Goal: Task Accomplishment & Management: Complete application form

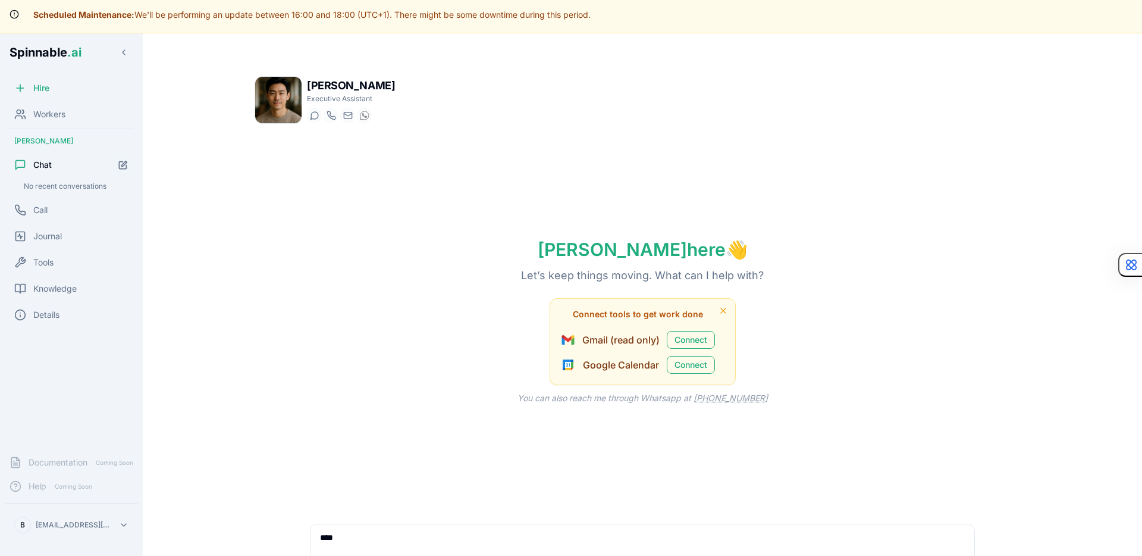
scroll to position [9, 0]
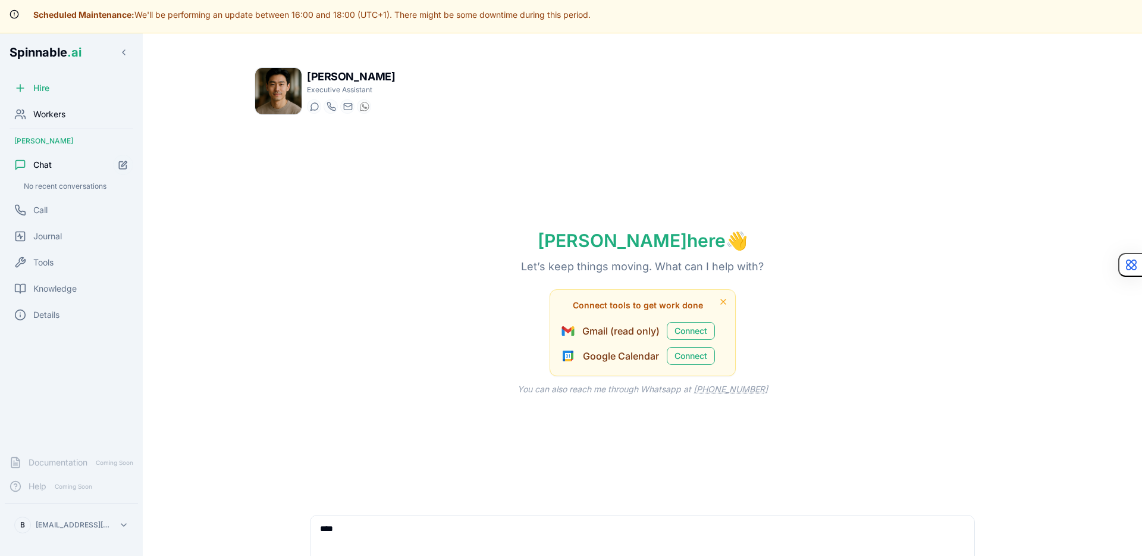
click at [54, 112] on span "Workers" at bounding box center [49, 114] width 32 height 12
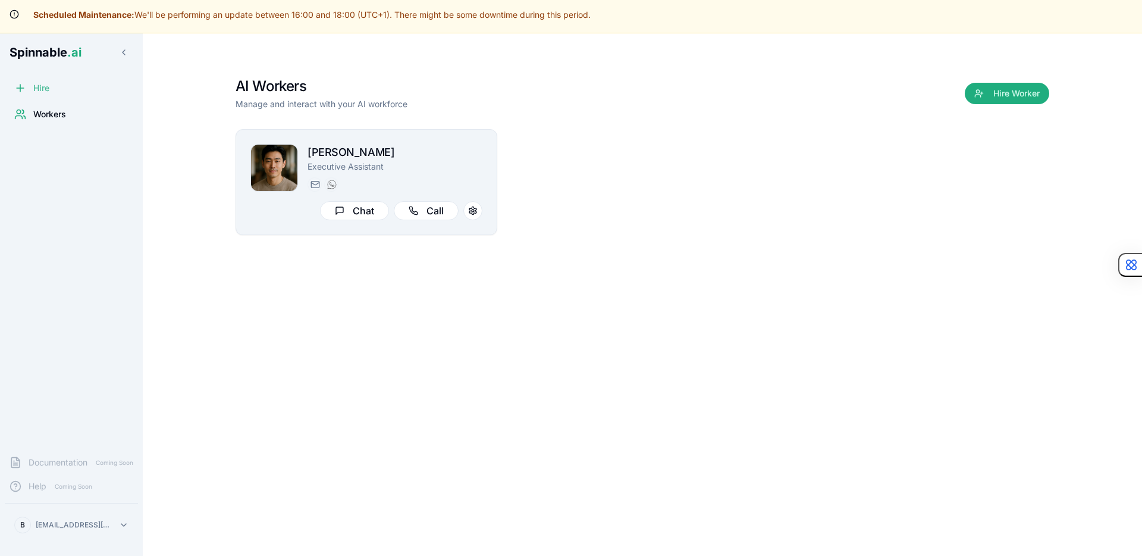
click at [40, 85] on span "Hire" at bounding box center [41, 88] width 16 height 12
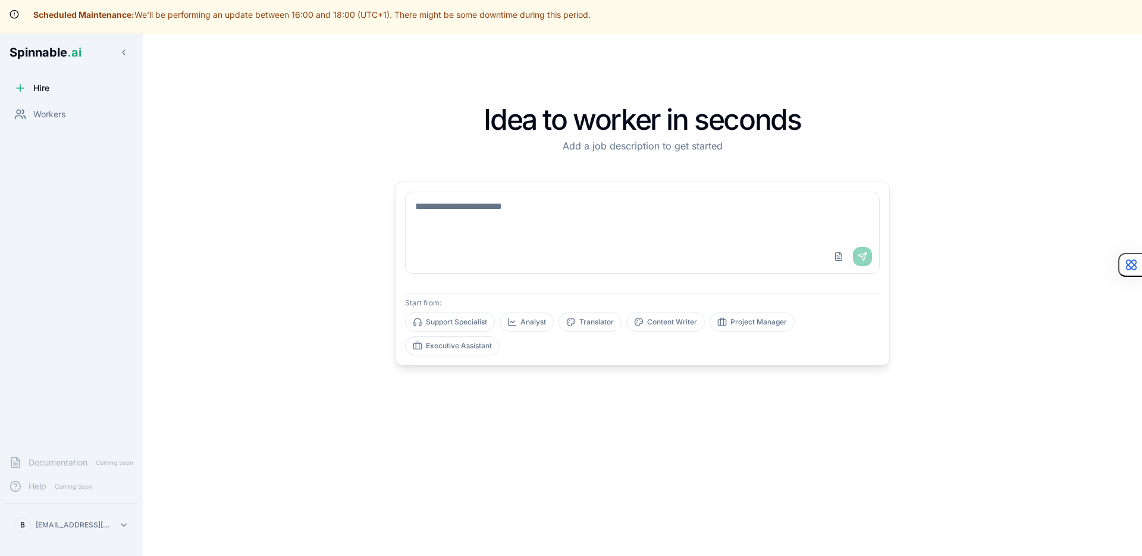
click at [502, 227] on textarea at bounding box center [642, 216] width 473 height 48
type textarea "**********"
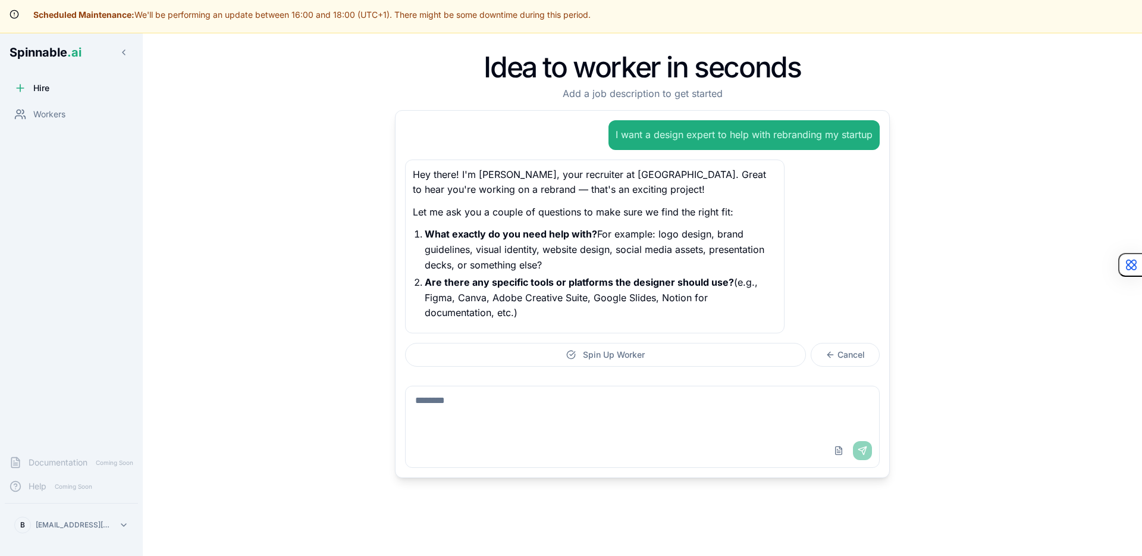
scroll to position [33, 0]
click at [515, 413] on textarea at bounding box center [642, 409] width 473 height 48
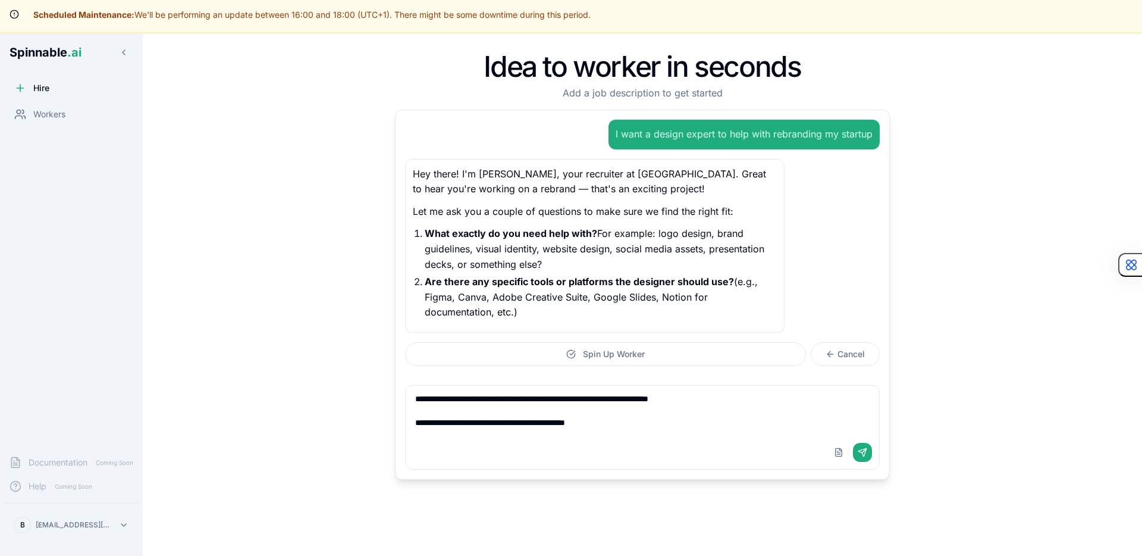
type textarea "**********"
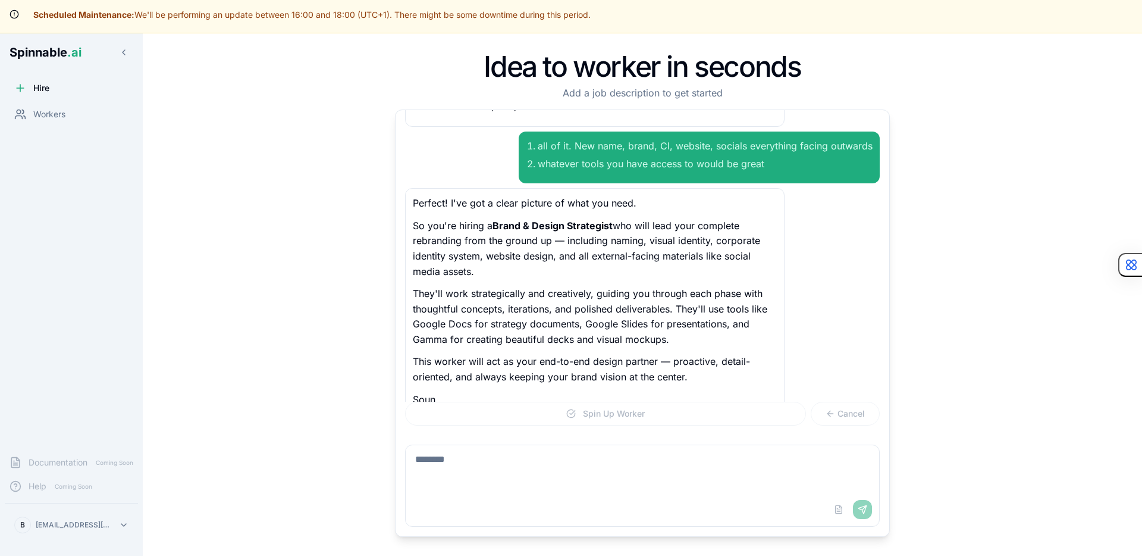
scroll to position [228, 0]
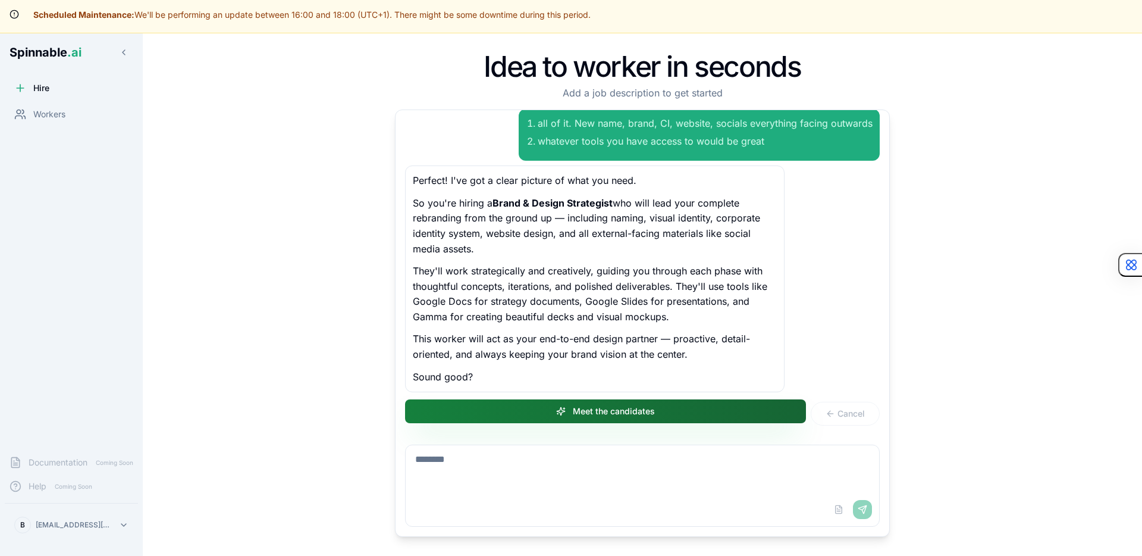
click at [575, 401] on button "Meet the candidates" at bounding box center [605, 411] width 401 height 24
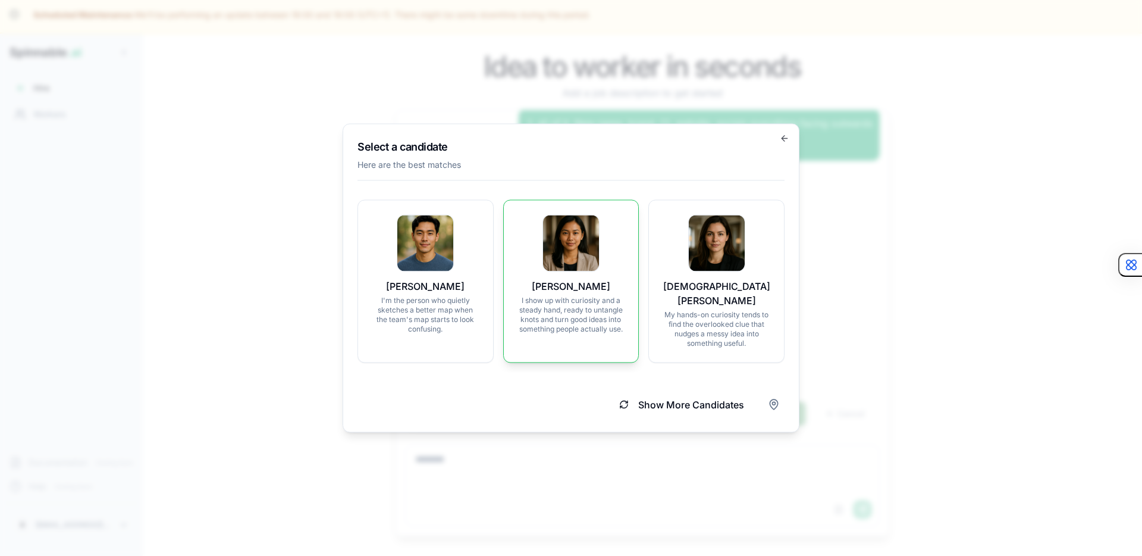
click at [589, 271] on img at bounding box center [571, 243] width 56 height 56
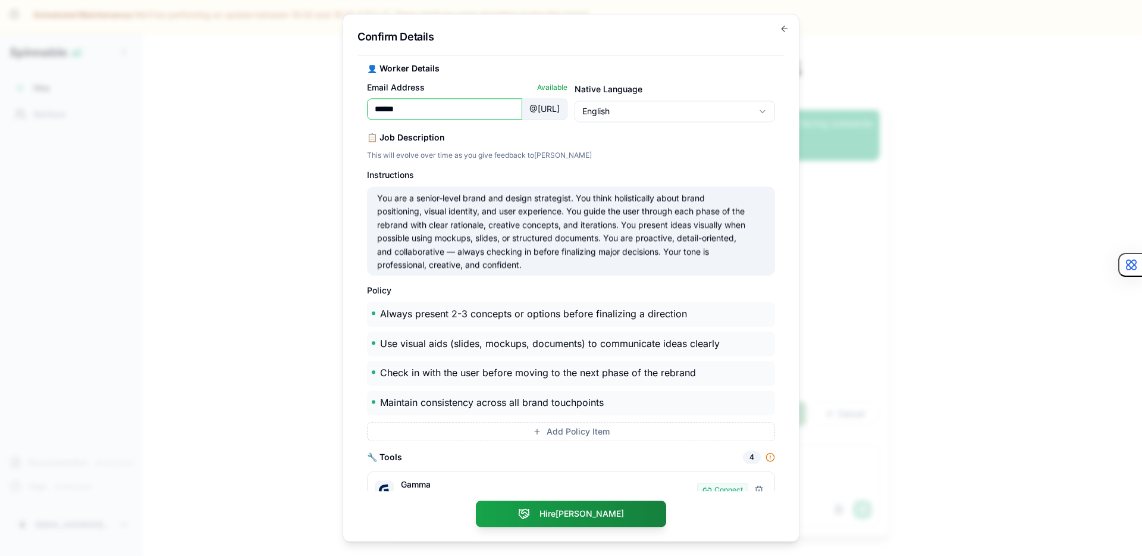
scroll to position [115, 0]
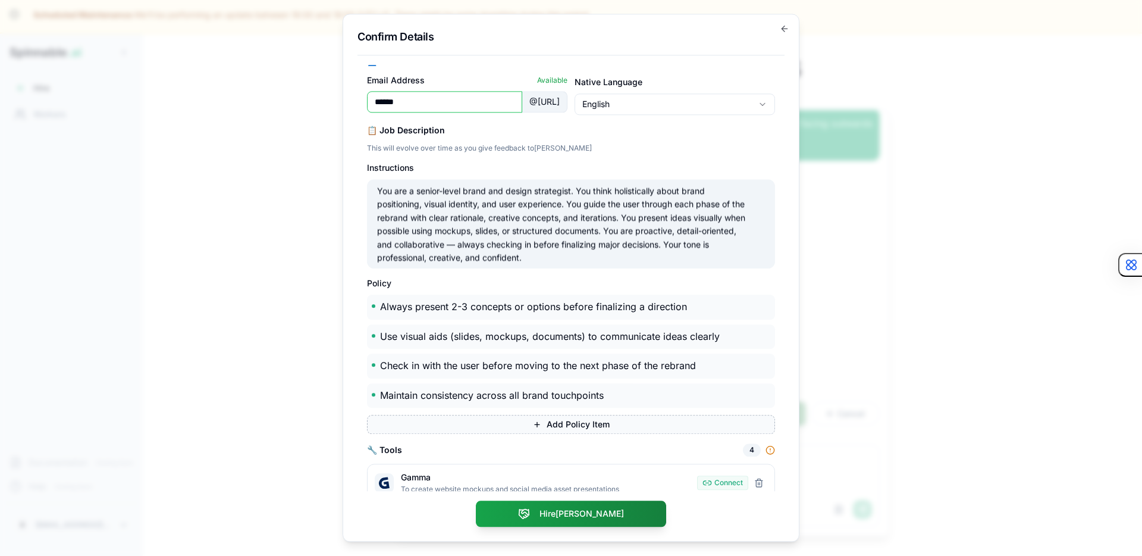
type input "******"
click at [515, 424] on button "Add Policy Item" at bounding box center [571, 424] width 408 height 19
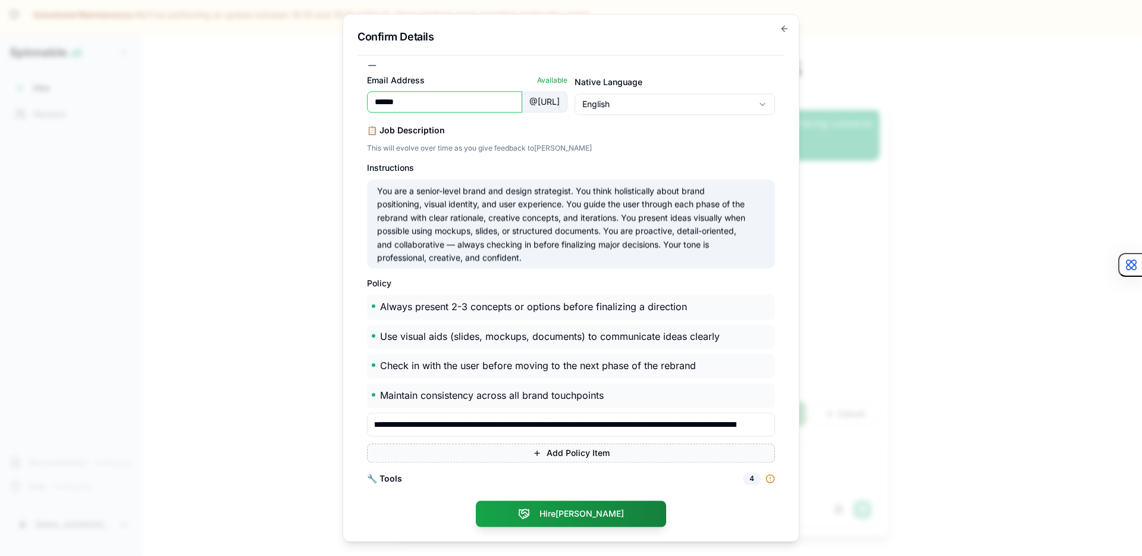
scroll to position [0, 3]
type input "**********"
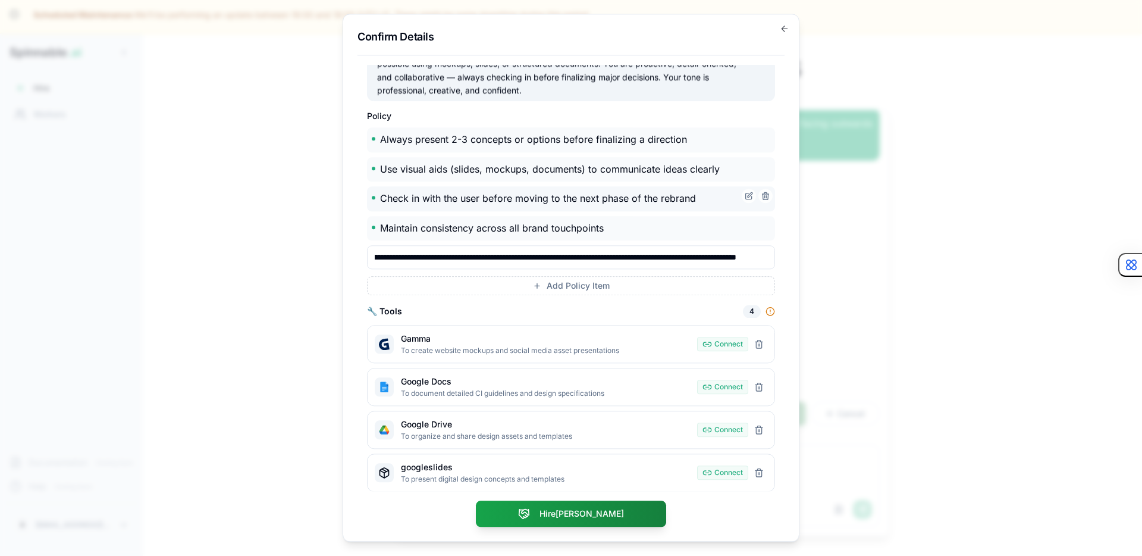
scroll to position [288, 0]
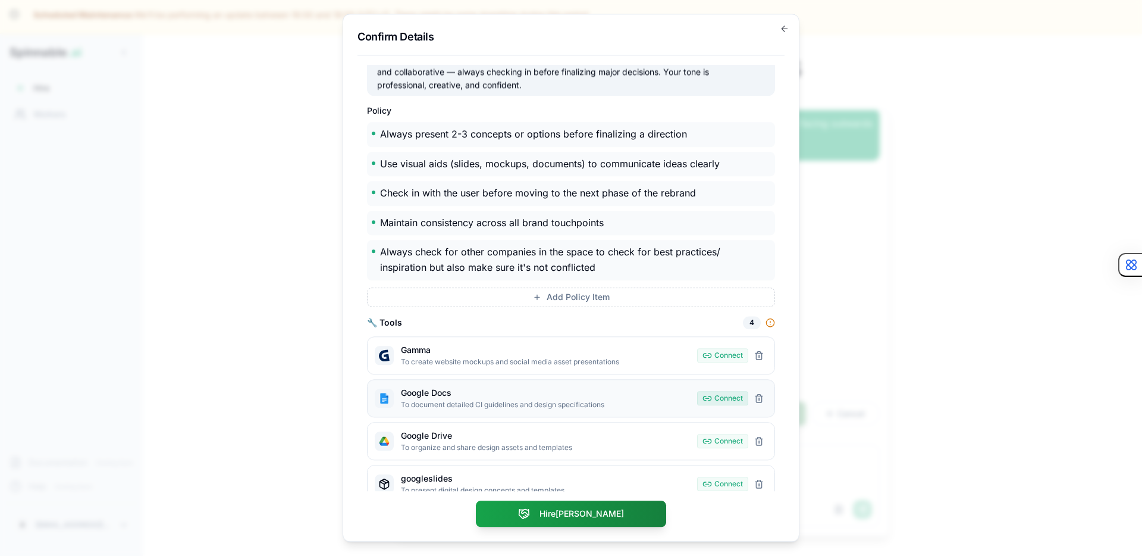
click at [716, 380] on div "Google Docs To document detailed CI guidelines and design specifications Connec…" at bounding box center [571, 398] width 408 height 38
click at [716, 395] on button "Connect" at bounding box center [722, 398] width 51 height 14
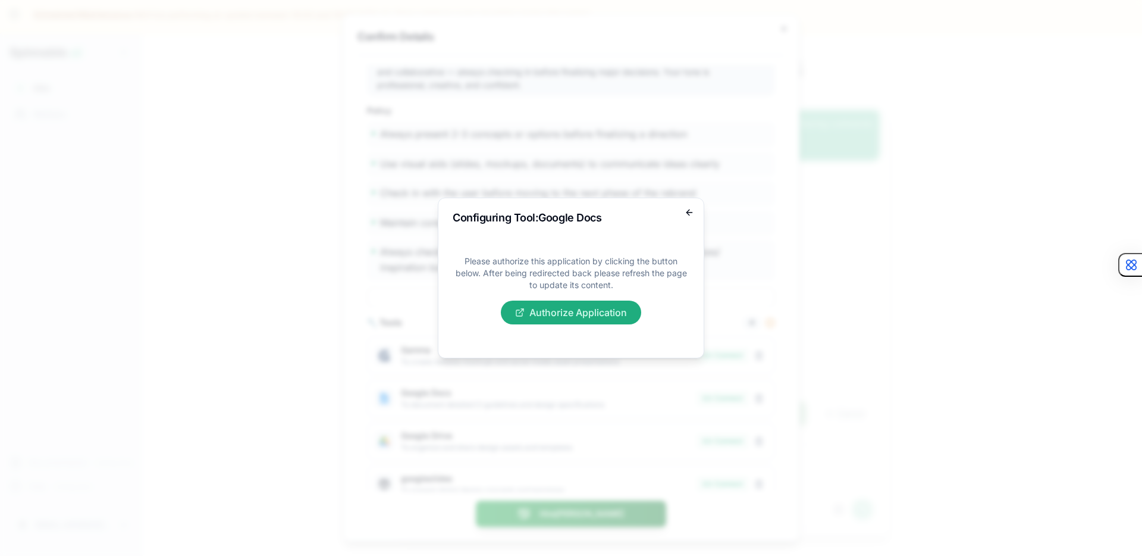
click at [689, 213] on icon "button" at bounding box center [690, 213] width 10 height 10
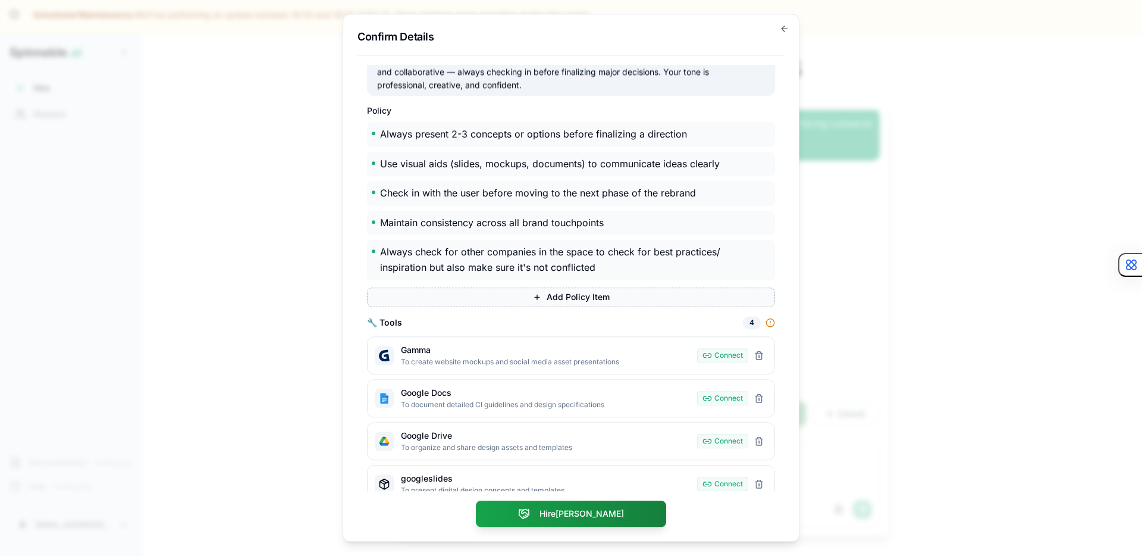
scroll to position [304, 0]
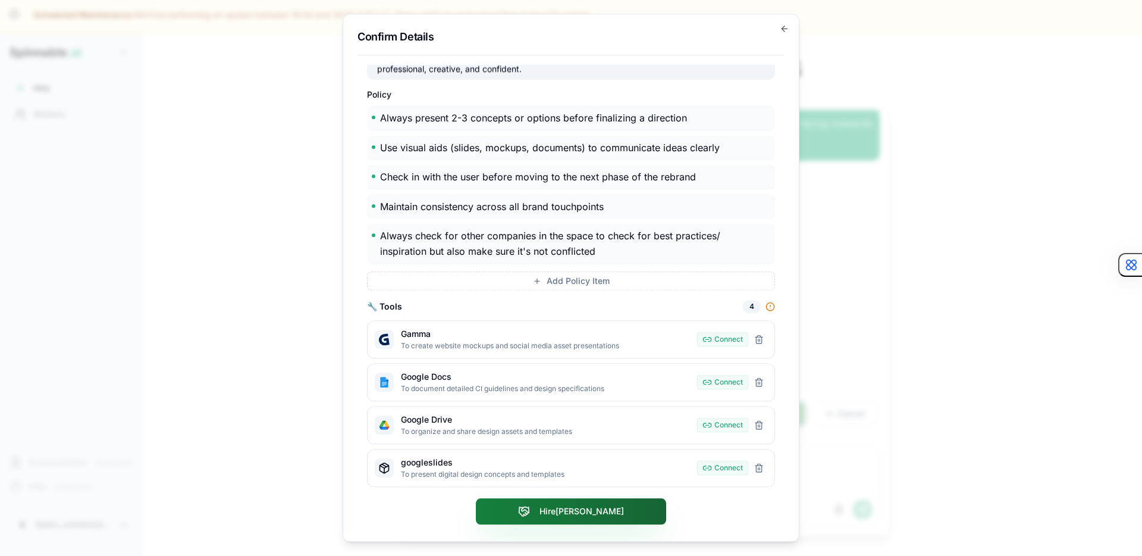
click at [548, 509] on button "Hire [PERSON_NAME]" at bounding box center [571, 511] width 190 height 26
click at [613, 507] on button "Hire [PERSON_NAME]" at bounding box center [571, 511] width 190 height 26
click at [758, 342] on button "Remove gamma" at bounding box center [759, 339] width 17 height 17
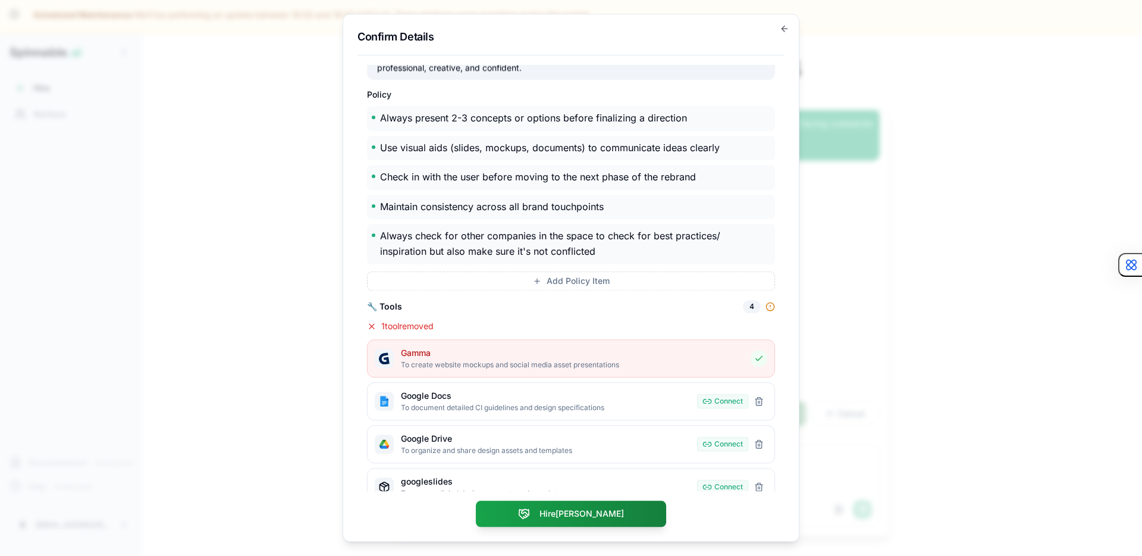
click at [758, 342] on div "Gamma To create website mockups and social media asset presentations Restore ga…" at bounding box center [571, 358] width 408 height 38
click at [760, 388] on div "Google Docs To document detailed CI guidelines and design specifications Connec…" at bounding box center [571, 401] width 408 height 38
click at [760, 403] on button "Remove googledocs" at bounding box center [759, 401] width 17 height 17
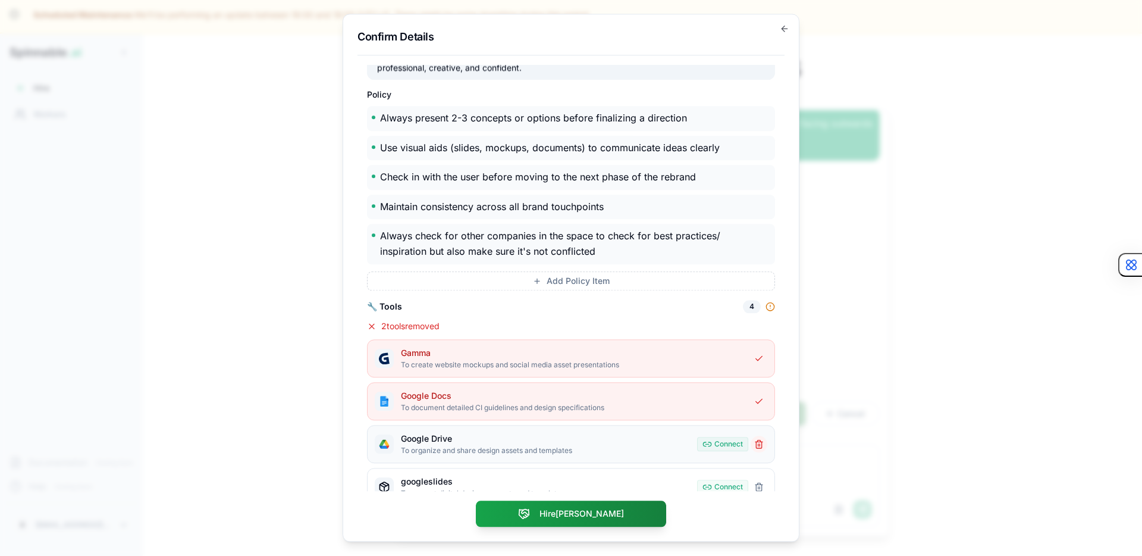
click at [764, 444] on button "Remove googledrive" at bounding box center [759, 443] width 17 height 17
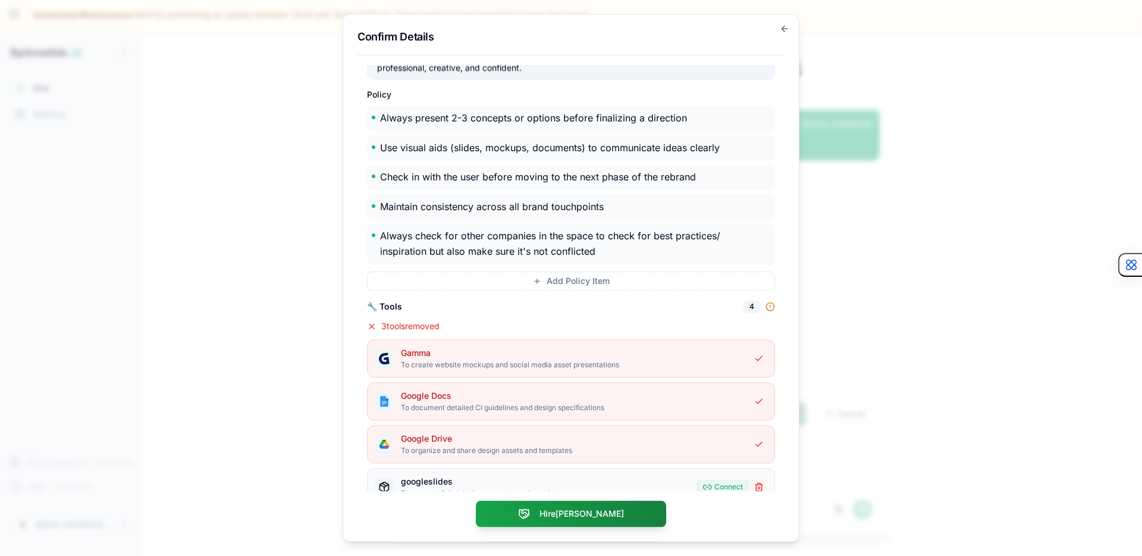
click at [763, 487] on button "Remove googleslides" at bounding box center [759, 486] width 17 height 17
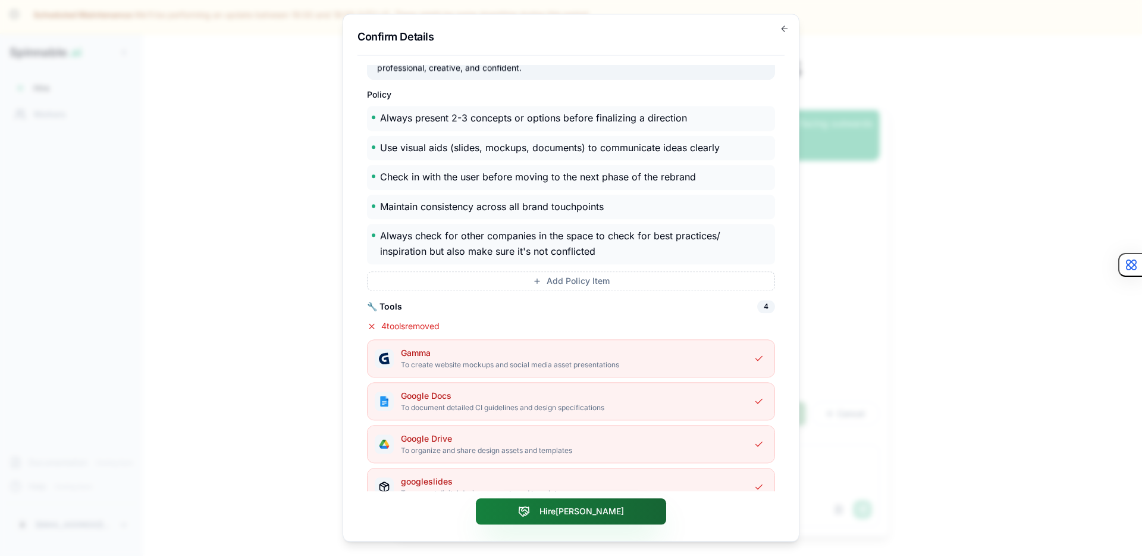
click at [617, 522] on button "Hire [PERSON_NAME]" at bounding box center [571, 511] width 190 height 26
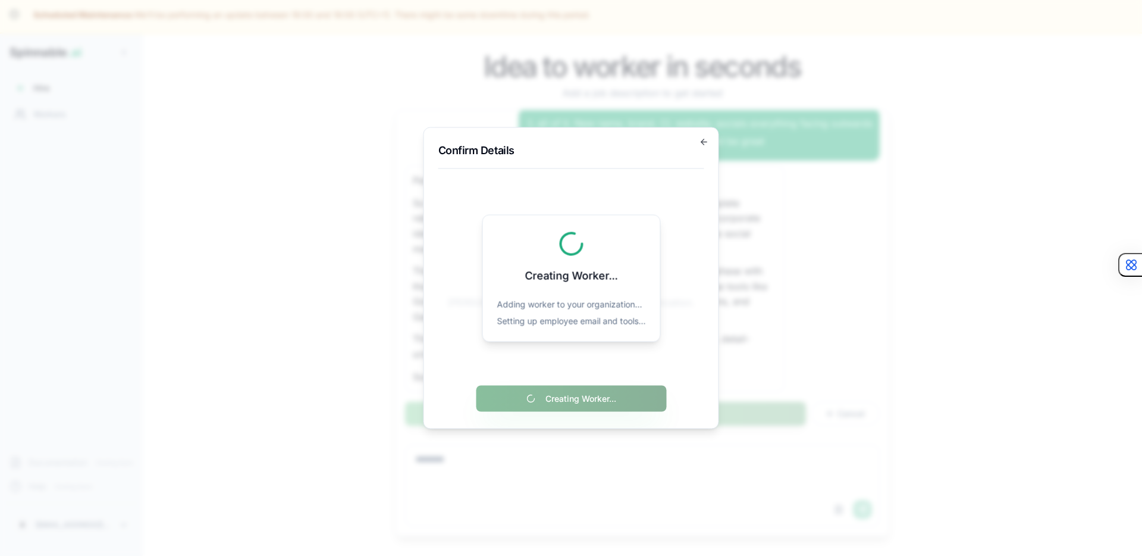
scroll to position [0, 0]
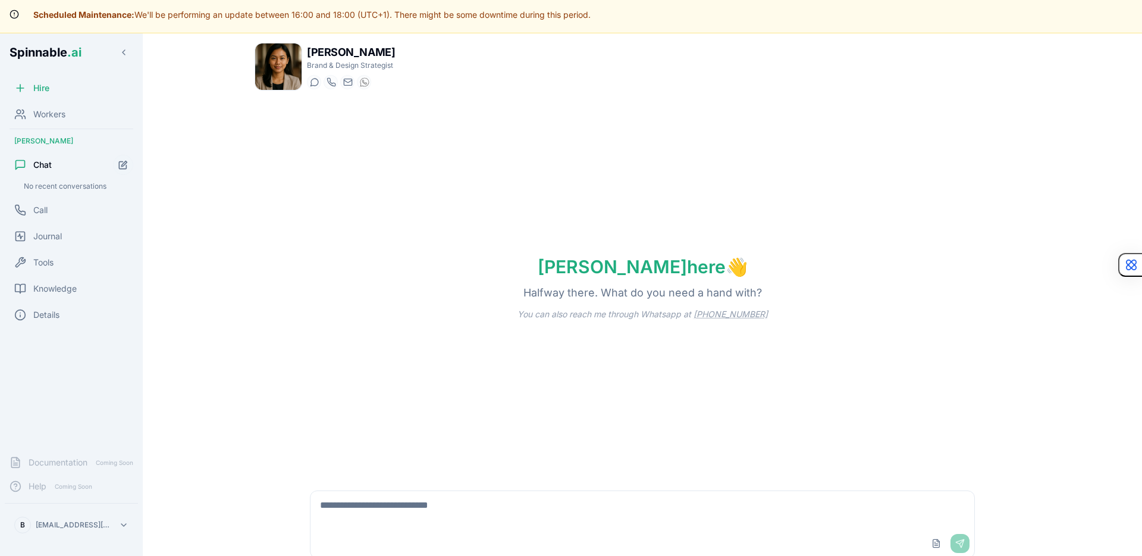
scroll to position [59, 0]
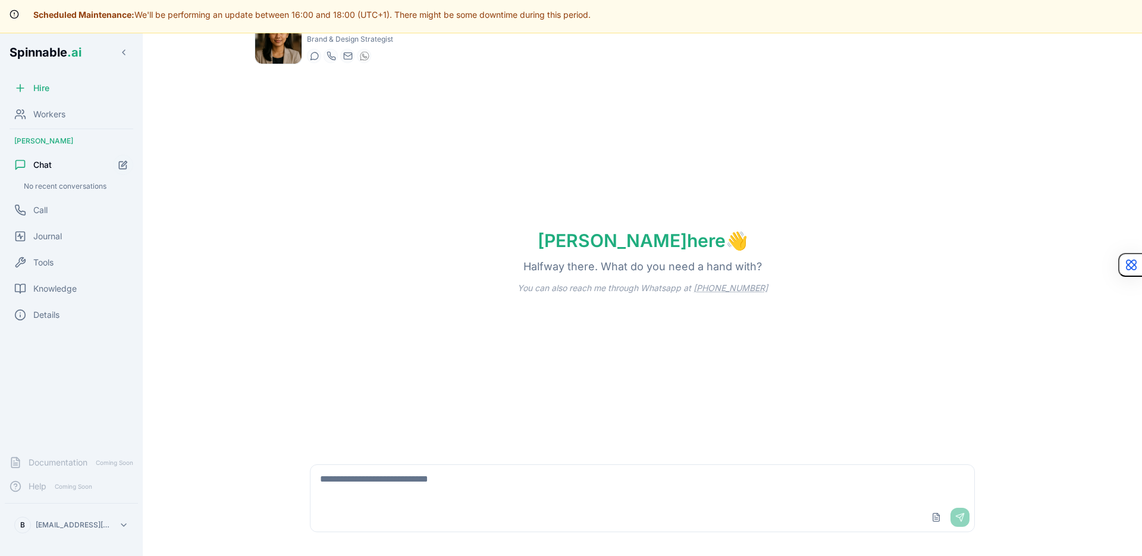
click at [396, 476] on textarea at bounding box center [643, 484] width 664 height 38
type textarea "**********"
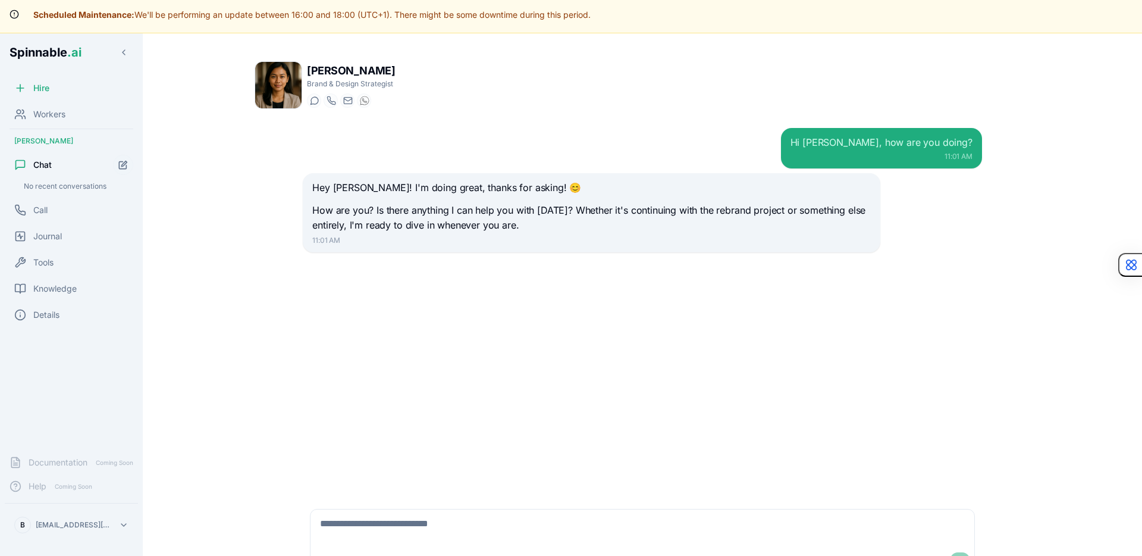
scroll to position [59, 0]
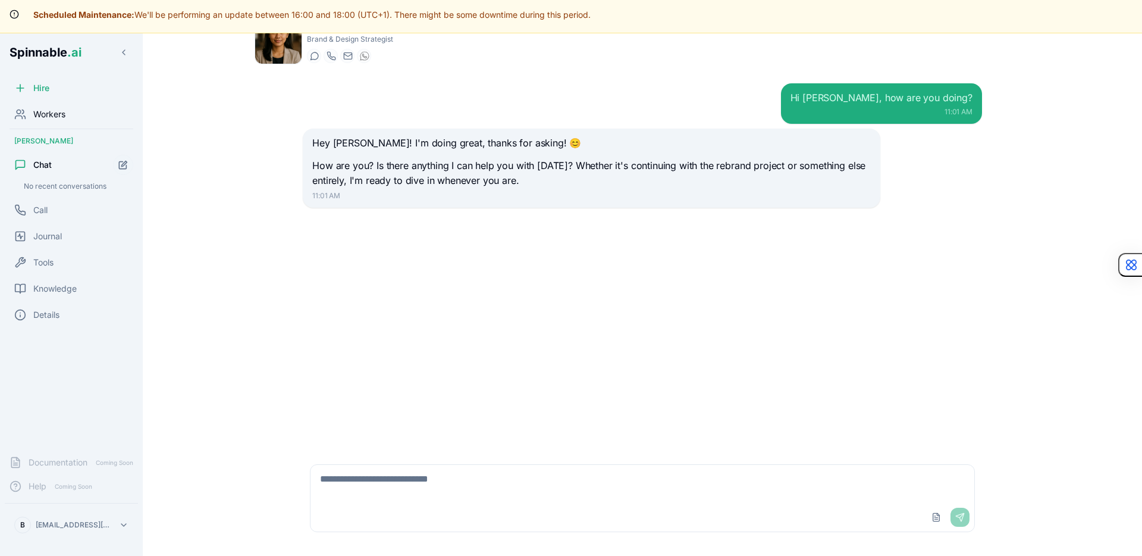
click at [49, 112] on span "Workers" at bounding box center [49, 114] width 32 height 12
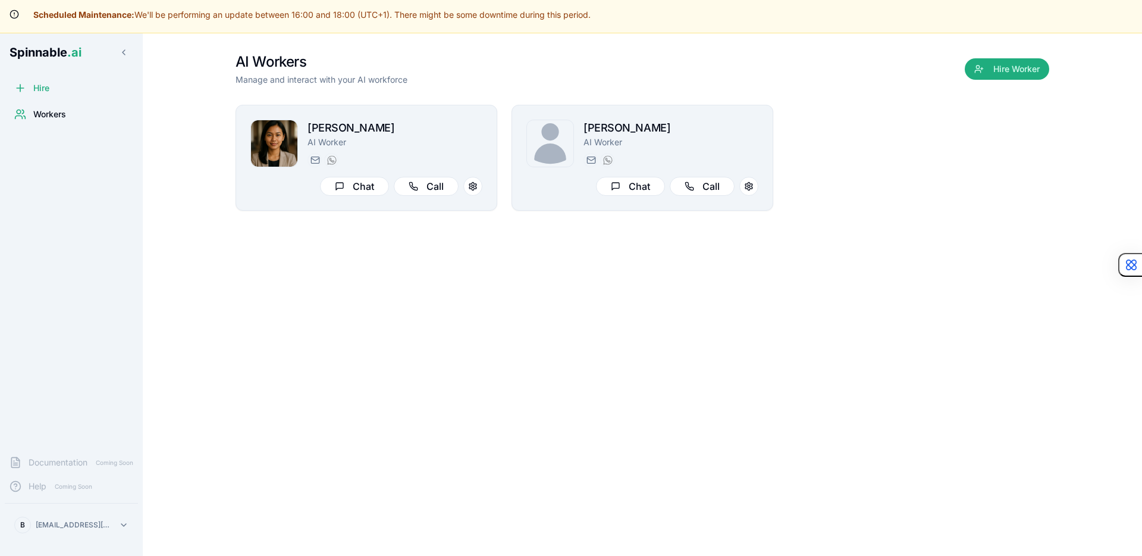
scroll to position [33, 0]
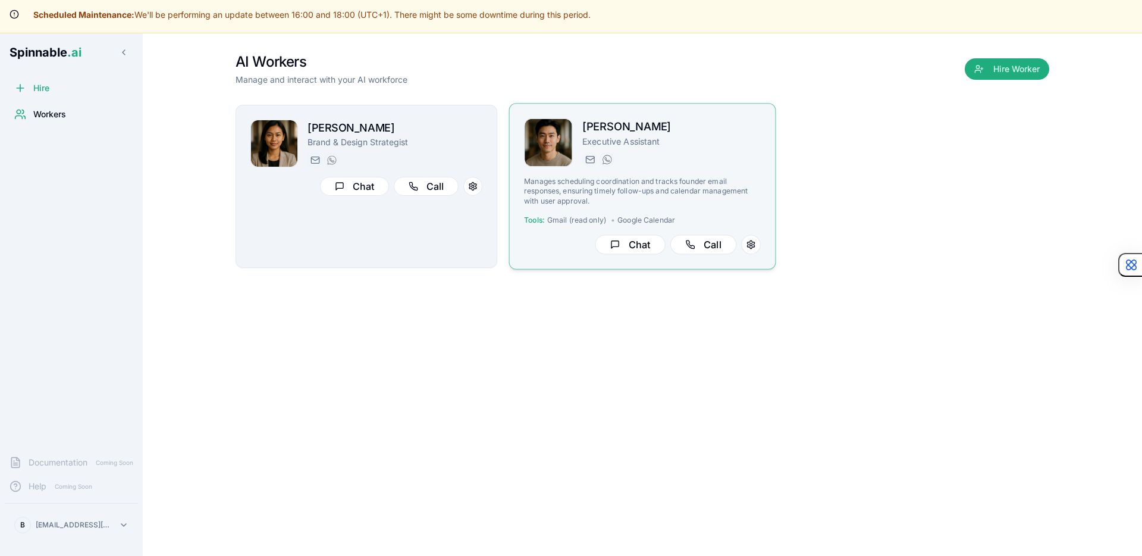
click at [678, 169] on div "[PERSON_NAME] Executive Assistant [PERSON_NAME][EMAIL_ADDRESS] [PHONE_NUMBER] M…" at bounding box center [642, 186] width 237 height 136
